Goal: Navigation & Orientation: Find specific page/section

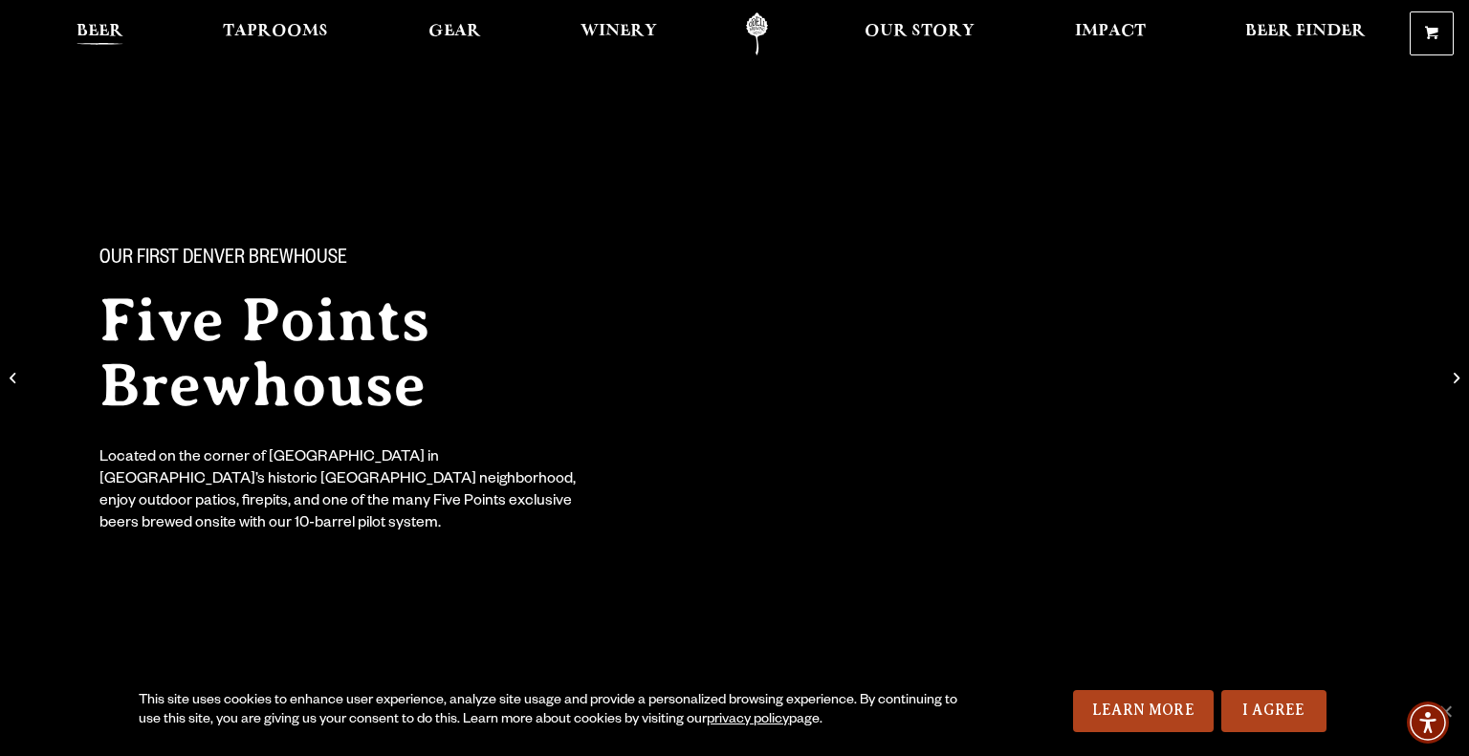
click at [107, 35] on span "Beer" at bounding box center [99, 31] width 47 height 15
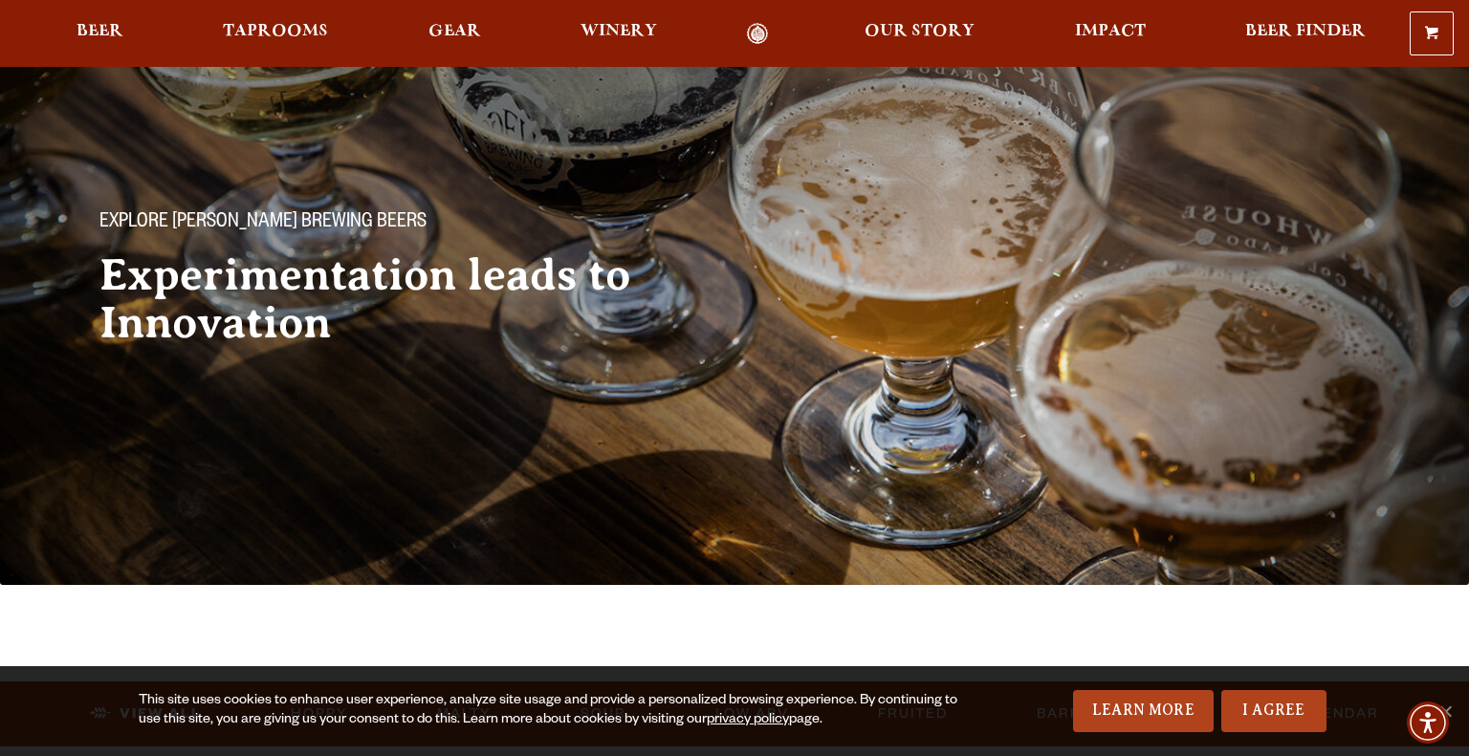
scroll to position [38, 0]
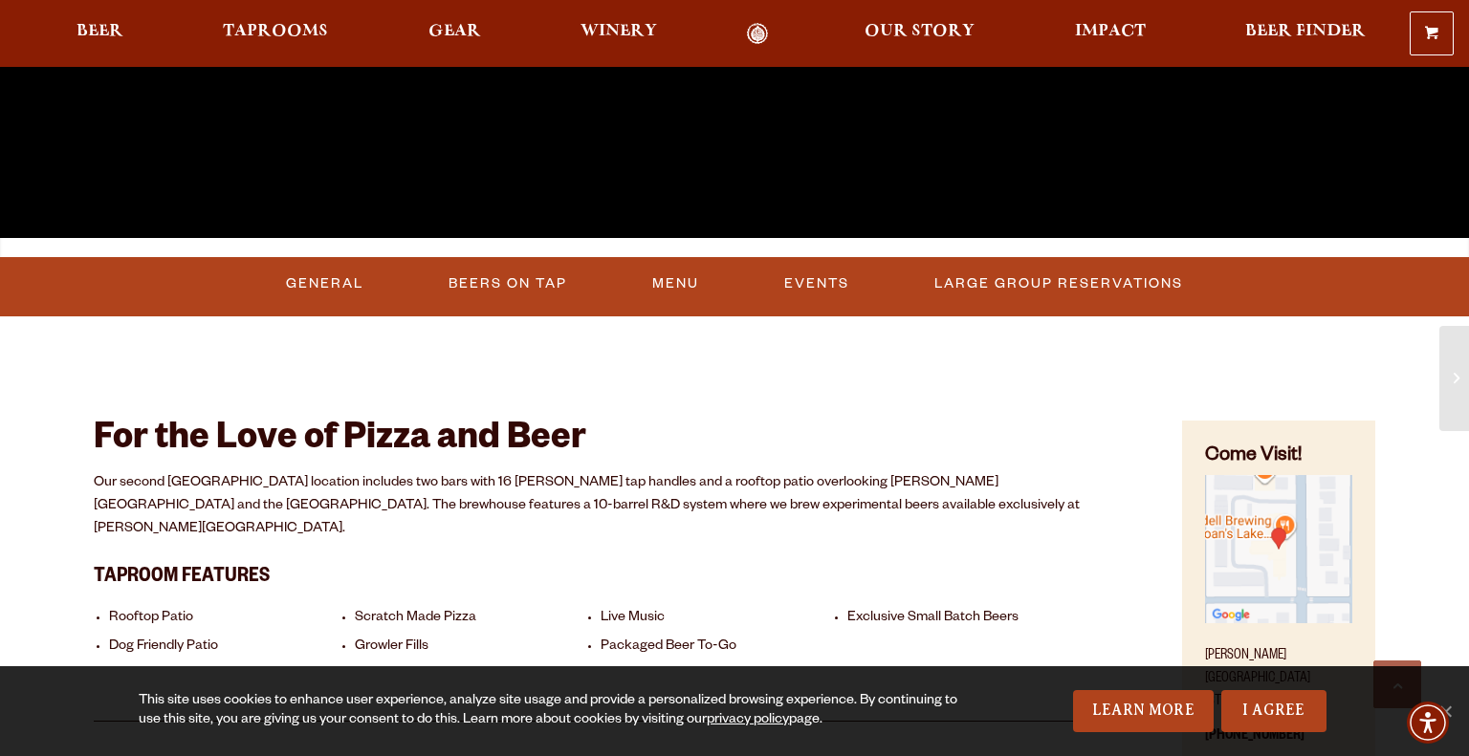
scroll to position [590, 0]
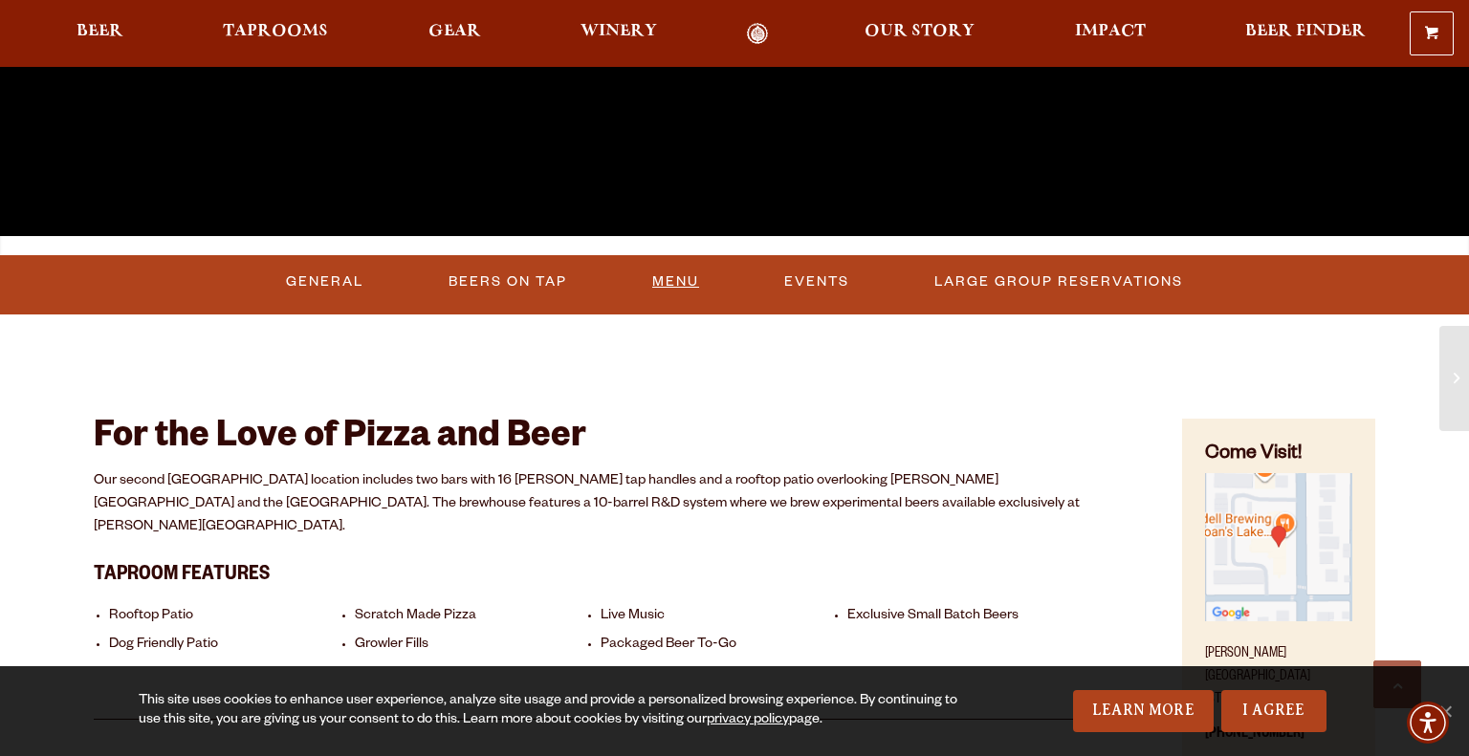
click at [691, 282] on link "Menu" at bounding box center [676, 282] width 62 height 44
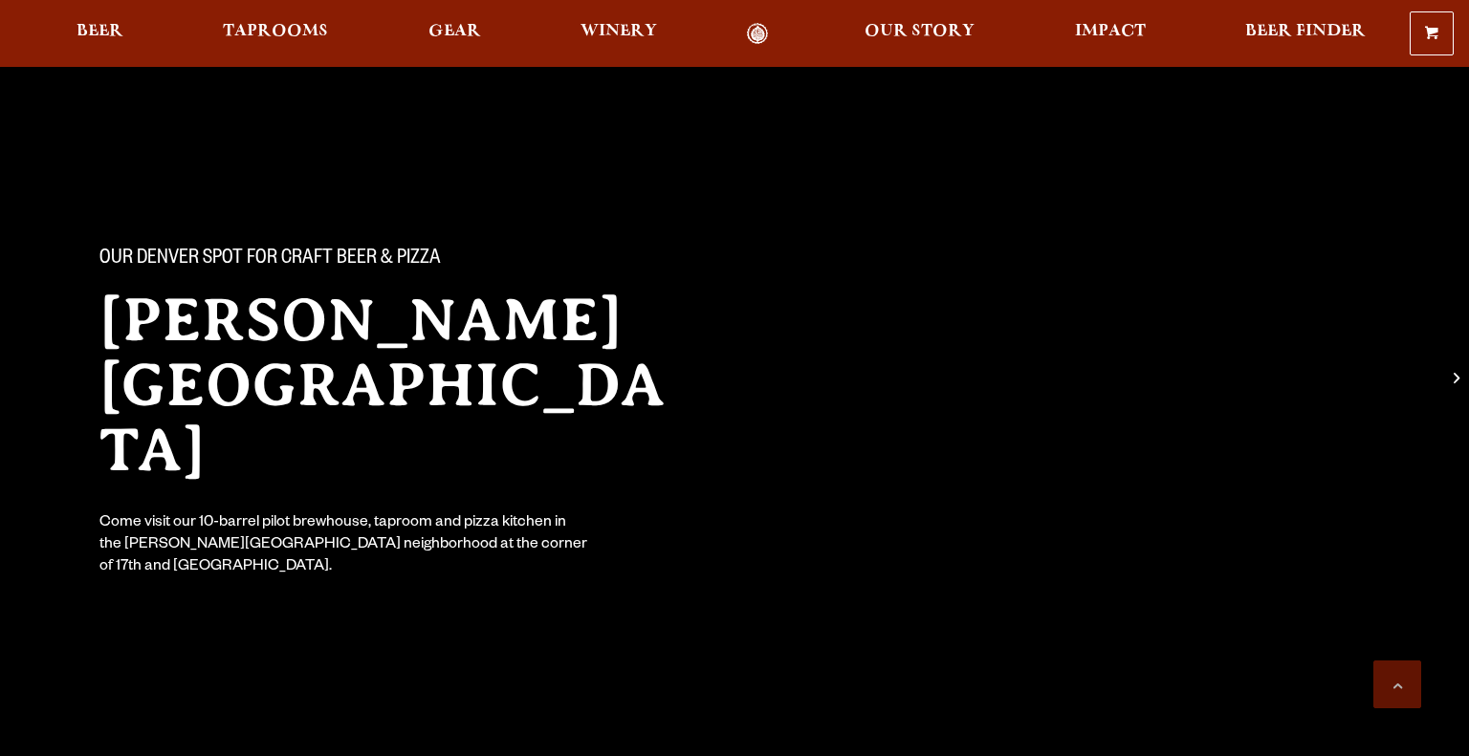
scroll to position [590, 0]
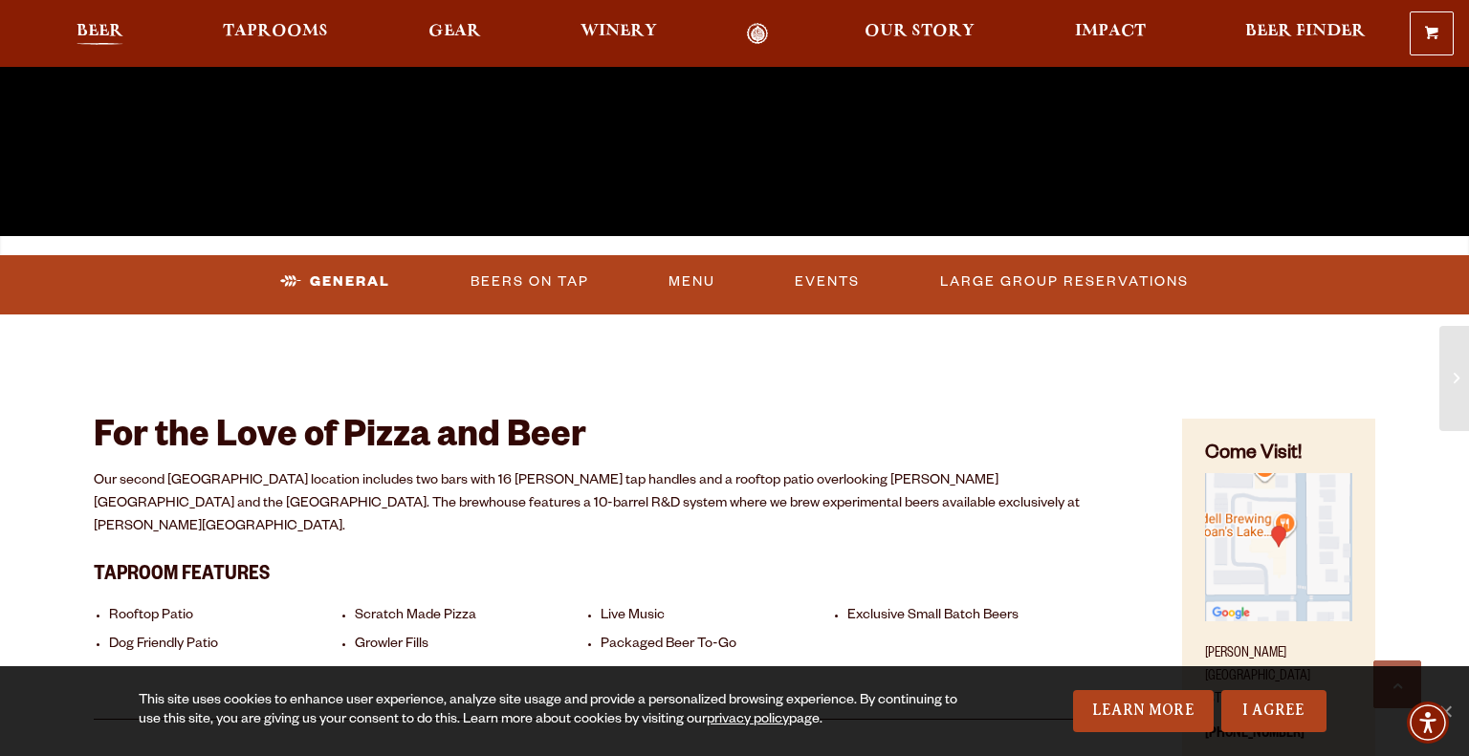
click at [105, 33] on span "Beer" at bounding box center [99, 31] width 47 height 15
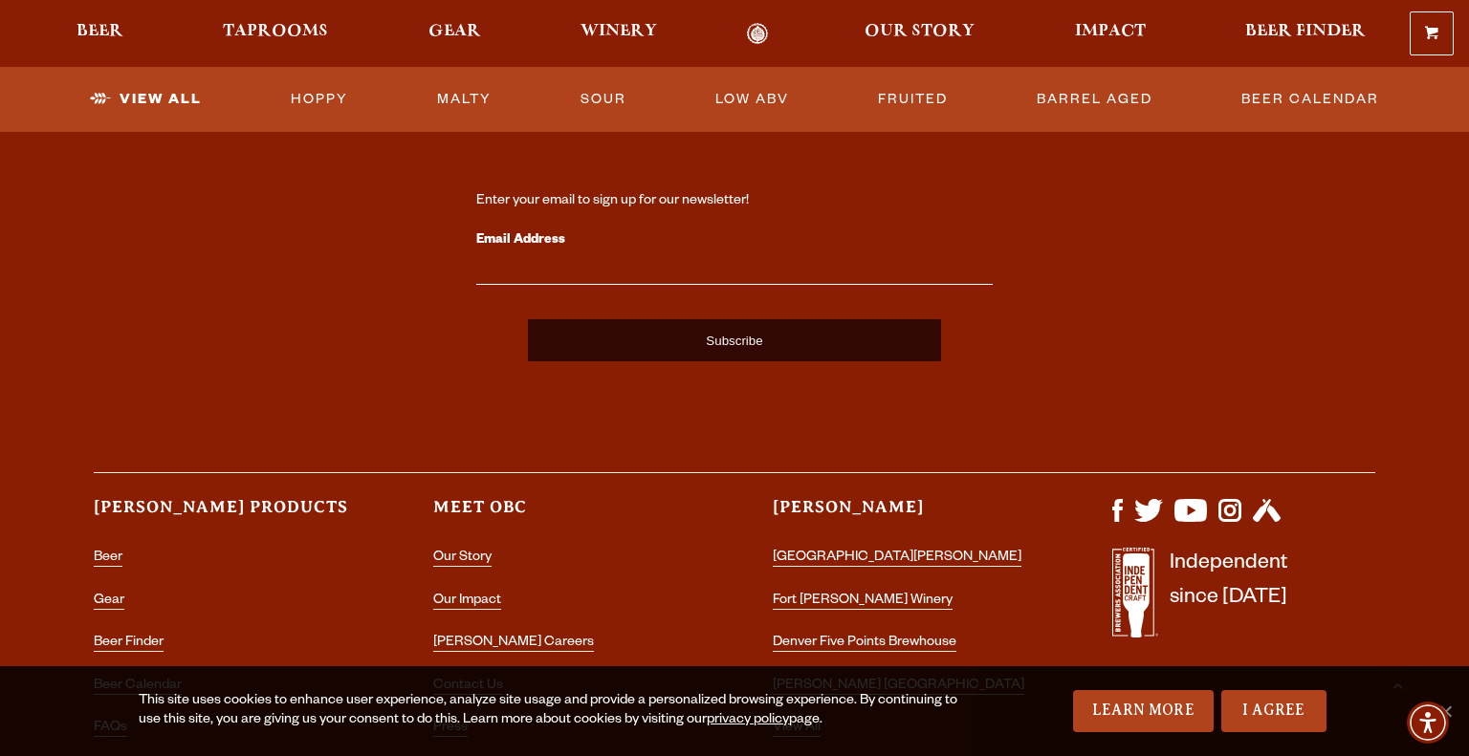
scroll to position [4709, 0]
